Goal: Obtain resource: Download file/media

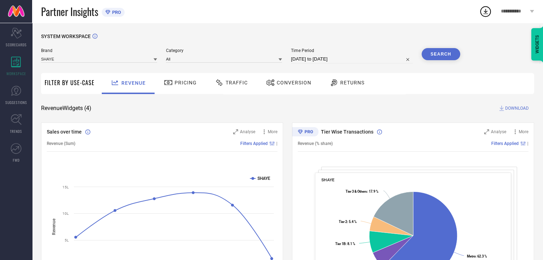
click at [289, 81] on span "Conversion" at bounding box center [293, 83] width 35 height 6
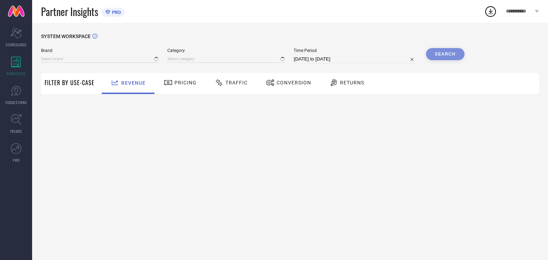
type input "SHAYE"
type input "All"
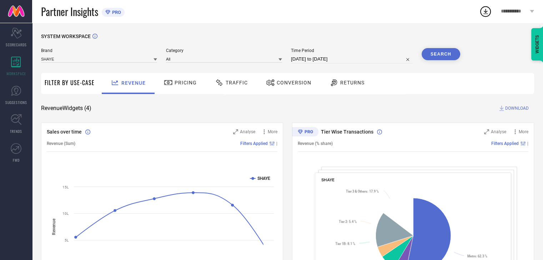
click at [295, 82] on span "Conversion" at bounding box center [293, 83] width 35 height 6
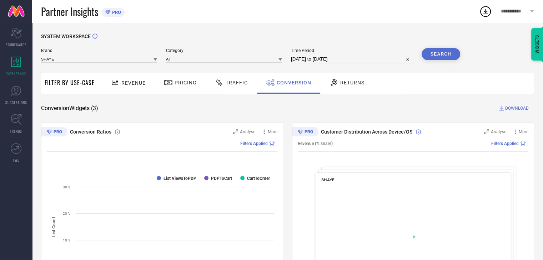
select select "6"
select select "2025"
select select "7"
select select "2025"
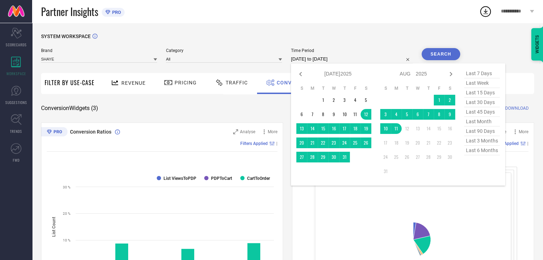
click at [355, 61] on input "[DATE] to [DATE]" at bounding box center [352, 59] width 122 height 9
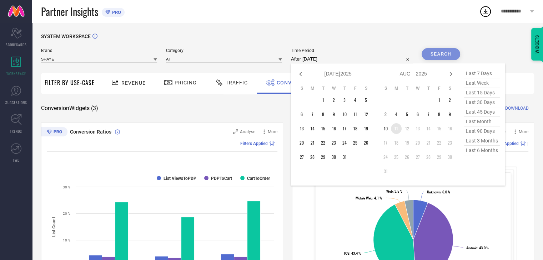
click at [398, 128] on td "11" at bounding box center [396, 128] width 11 height 11
type input "11-08-2025 to 11-08-2025"
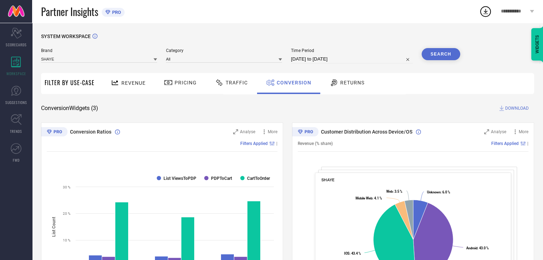
click at [445, 56] on button "Search" at bounding box center [440, 54] width 39 height 12
click at [509, 107] on span "DOWNLOAD" at bounding box center [517, 108] width 24 height 7
